Goal: Transaction & Acquisition: Purchase product/service

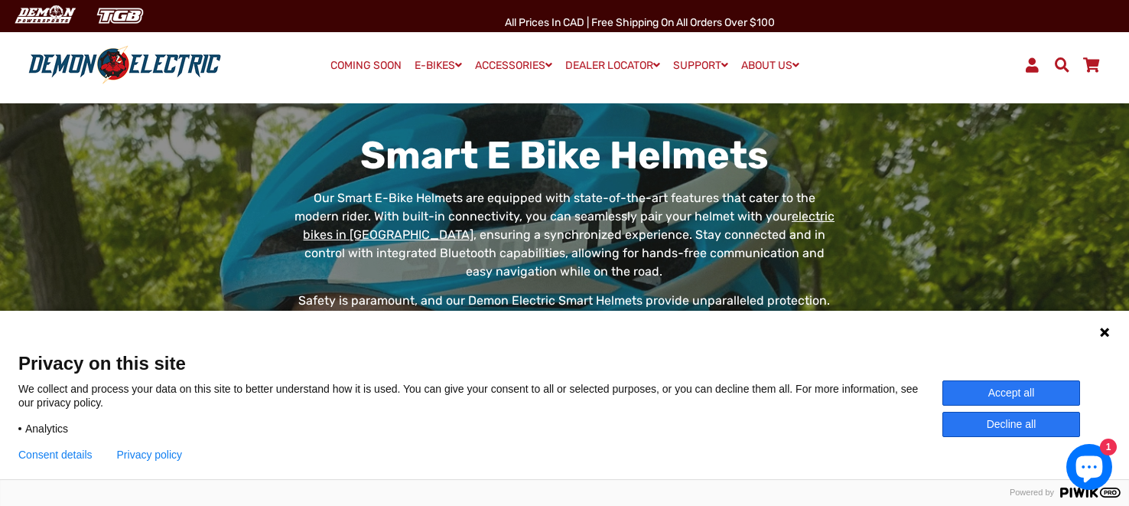
scroll to position [149, 0]
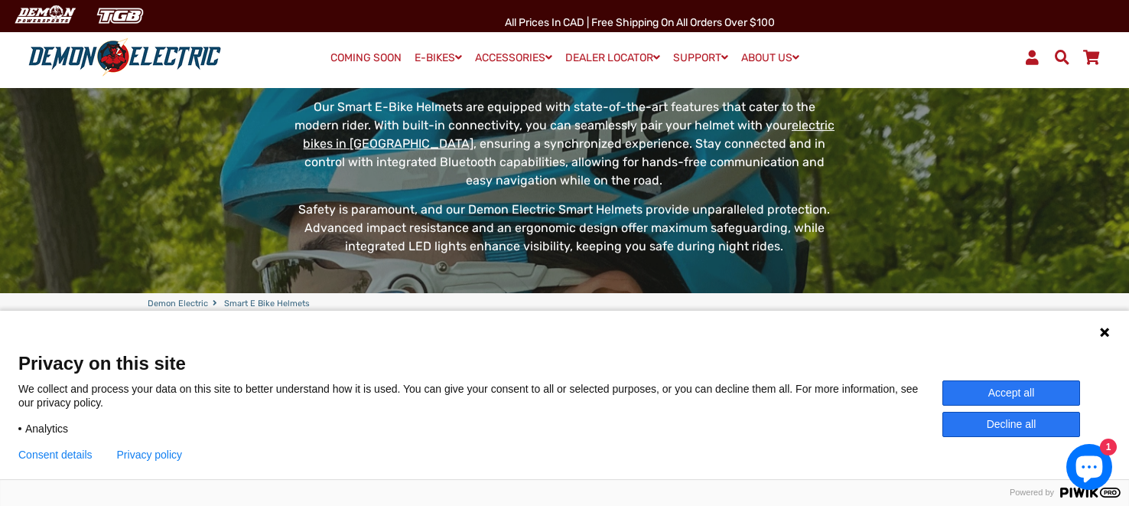
click at [1031, 393] on button "Accept all" at bounding box center [1012, 392] width 138 height 25
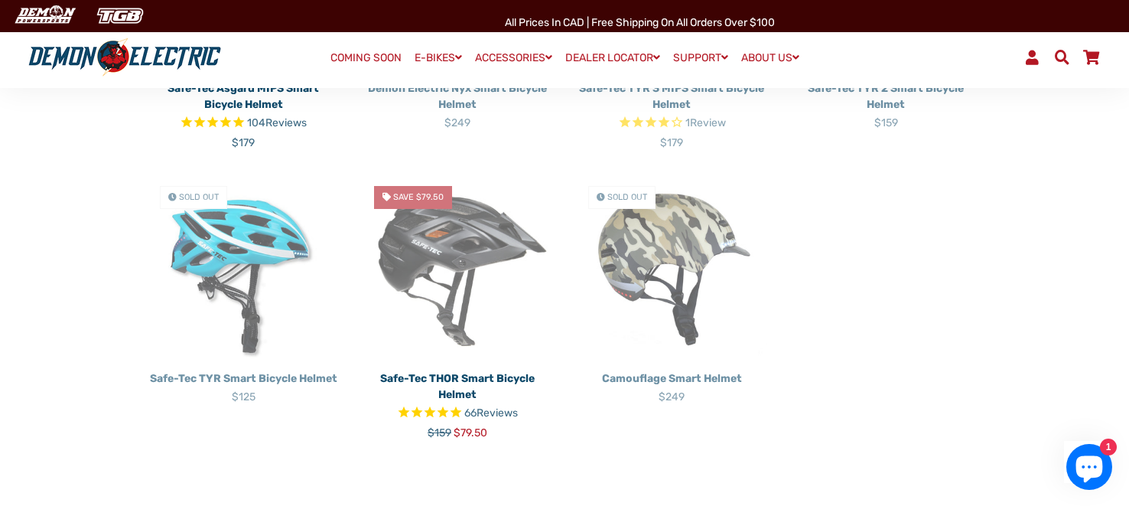
scroll to position [628, 0]
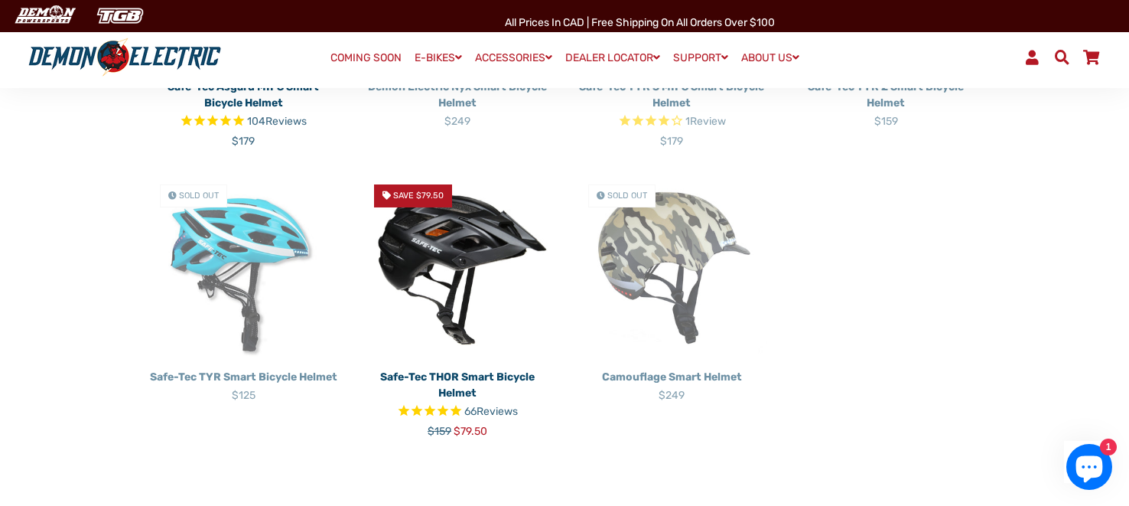
click at [462, 237] on img at bounding box center [457, 267] width 191 height 191
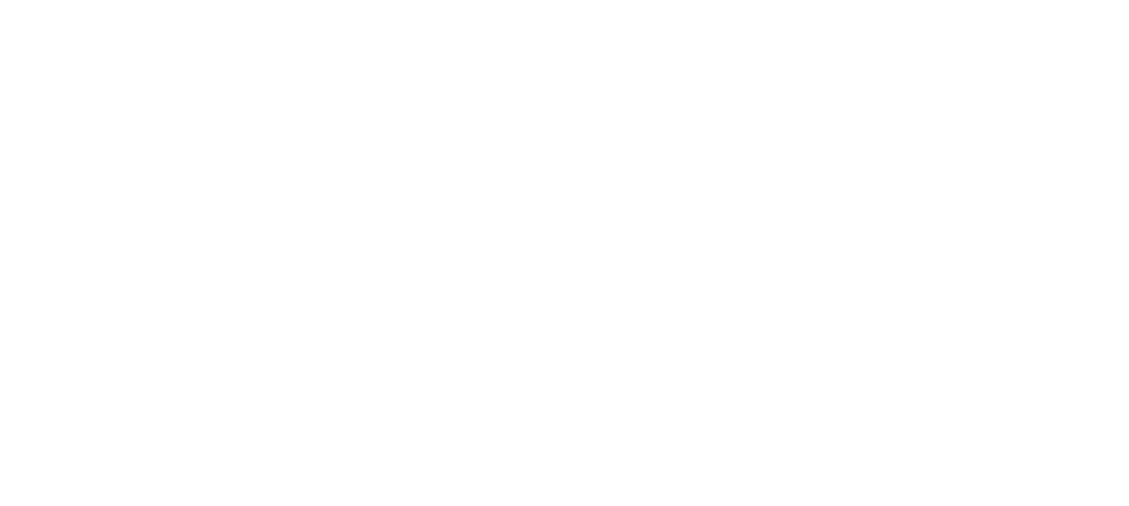
select select "******"
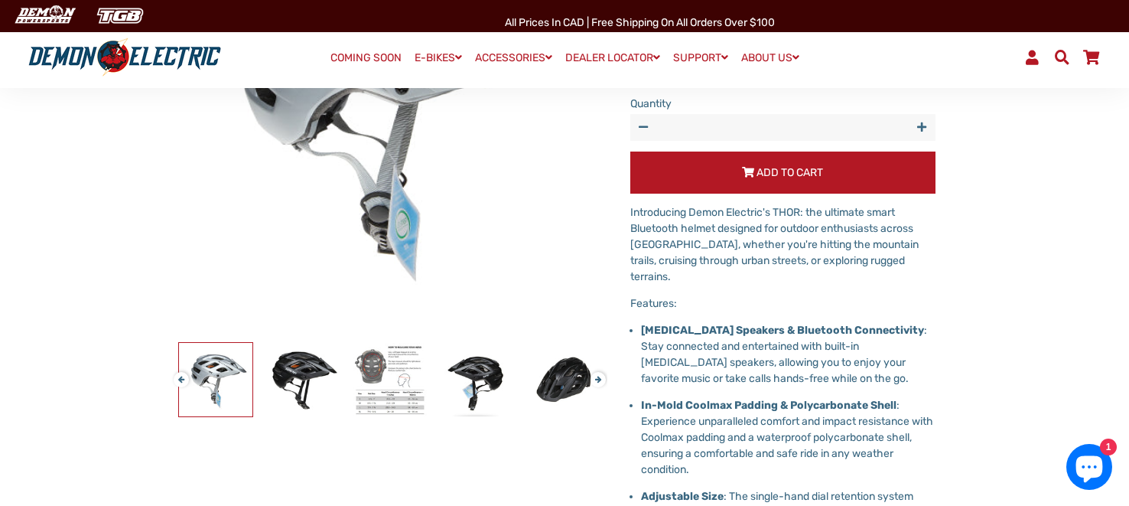
scroll to position [292, 0]
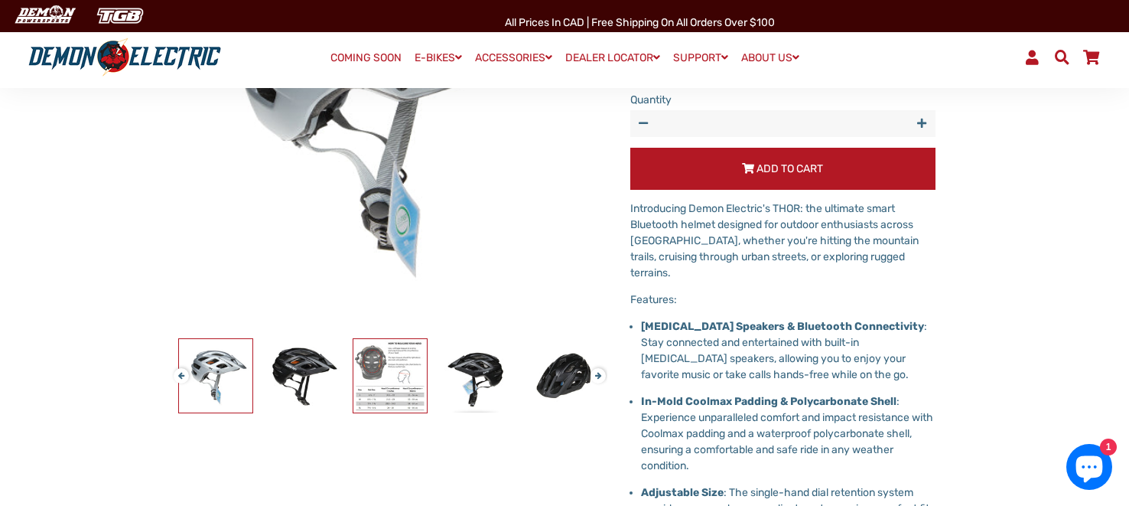
click at [402, 360] on img at bounding box center [389, 375] width 73 height 73
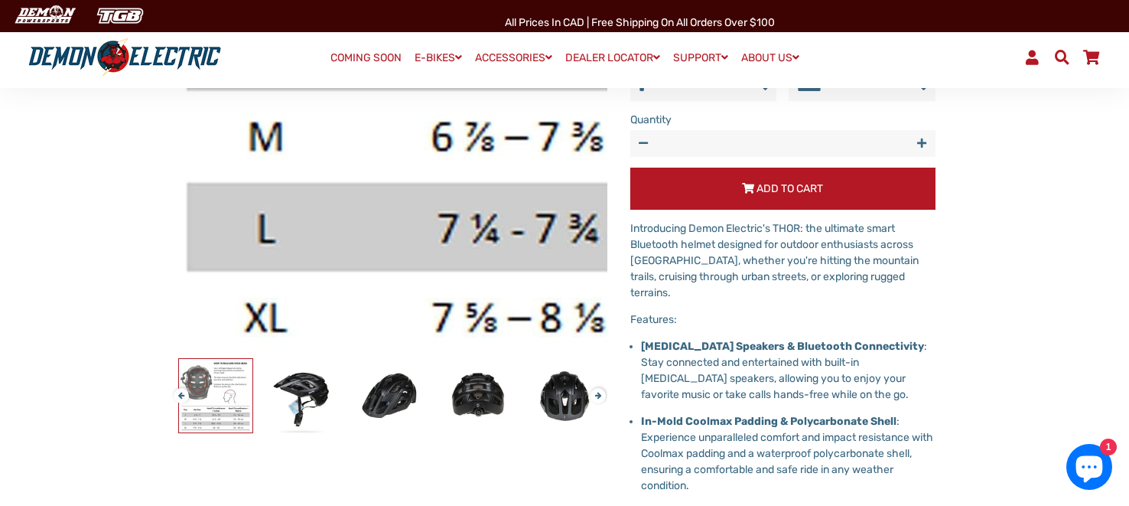
scroll to position [285, 0]
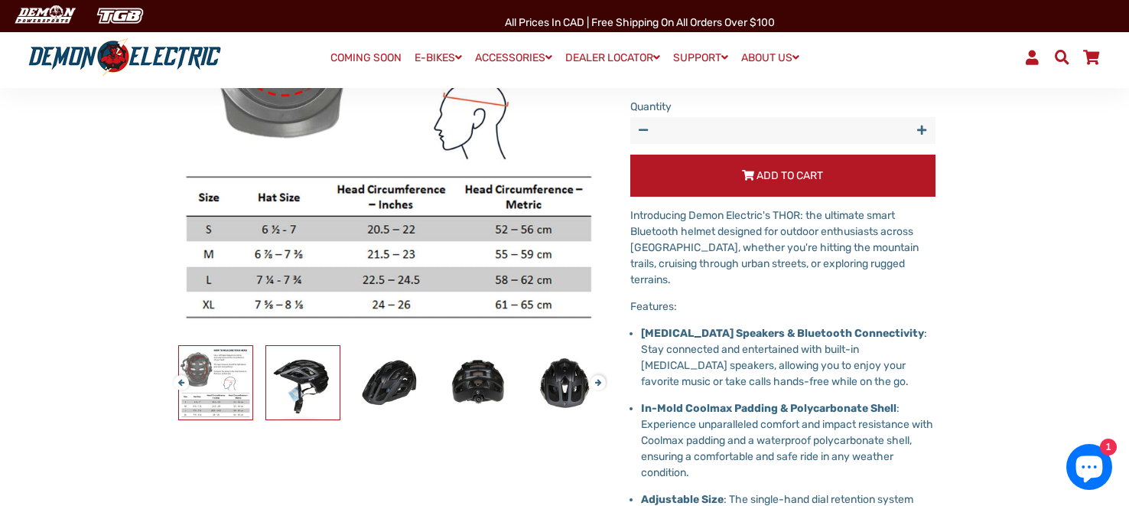
click at [327, 378] on img at bounding box center [302, 382] width 73 height 73
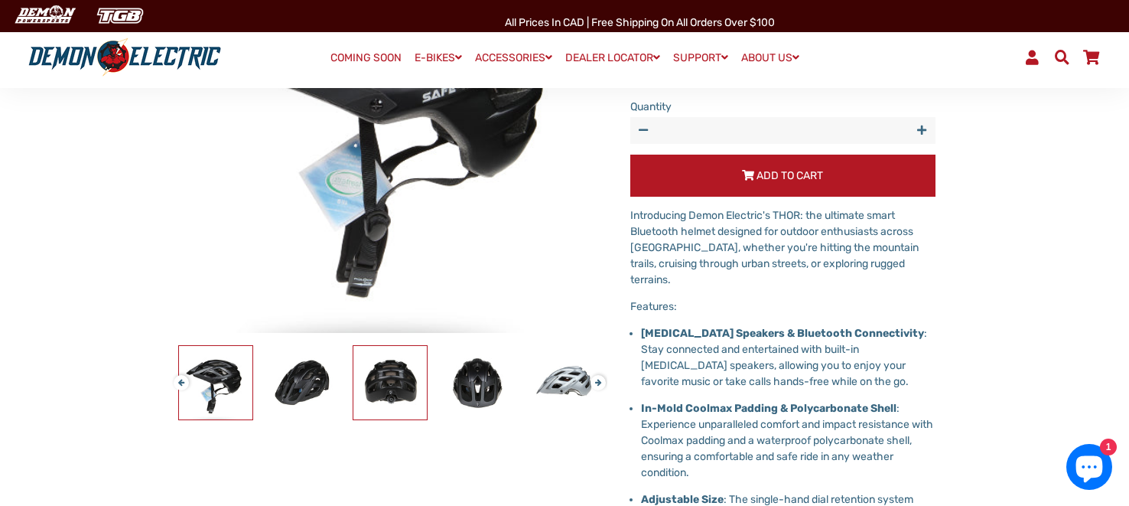
click at [378, 381] on img at bounding box center [389, 382] width 73 height 73
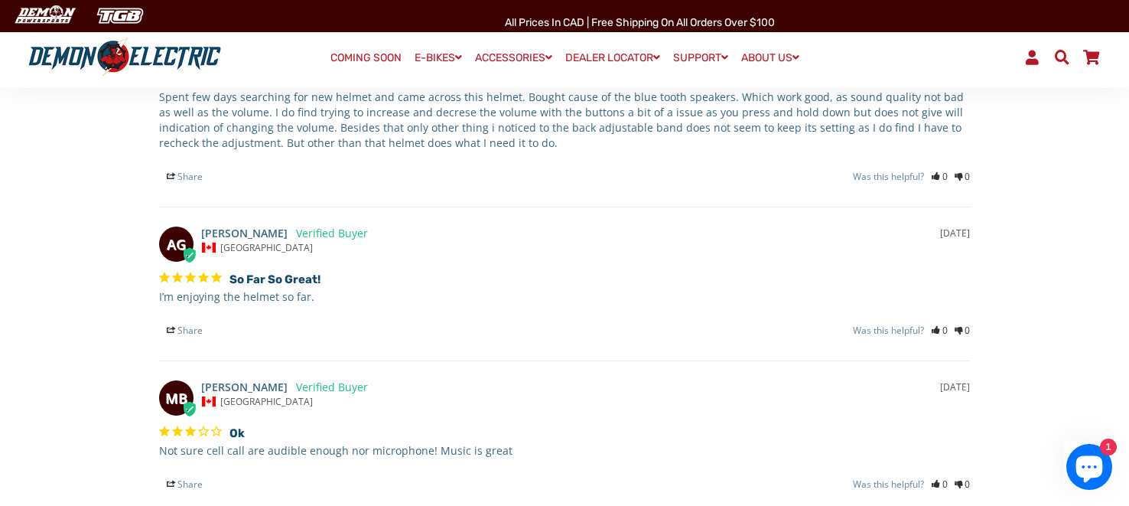
scroll to position [1508, 0]
